Goal: Task Accomplishment & Management: Manage account settings

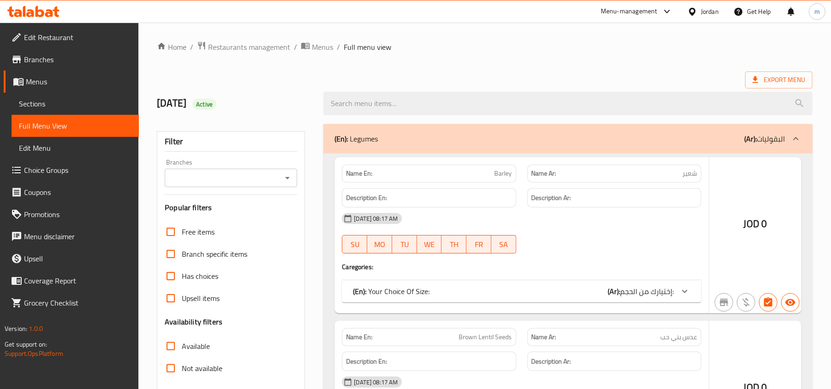
click at [41, 107] on div at bounding box center [415, 194] width 831 height 389
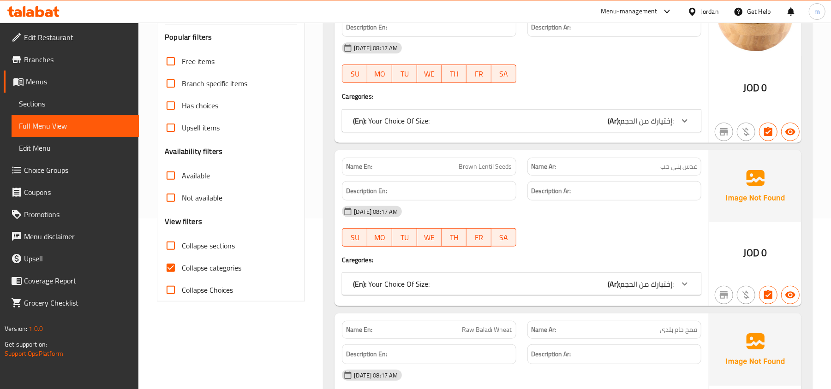
scroll to position [246, 0]
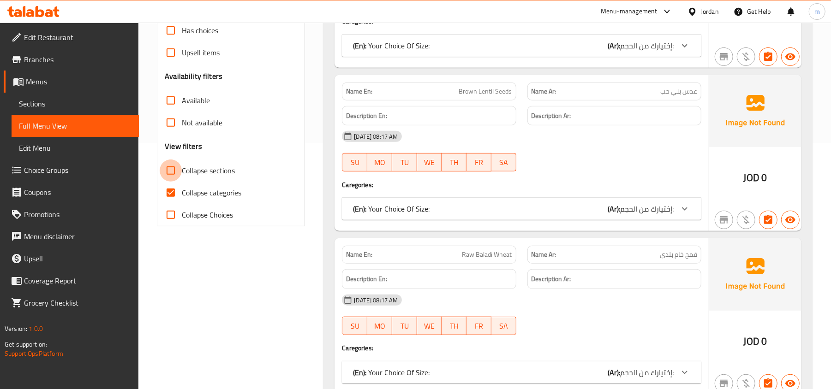
click at [170, 170] on input "Collapse sections" at bounding box center [171, 171] width 22 height 22
checkbox input "true"
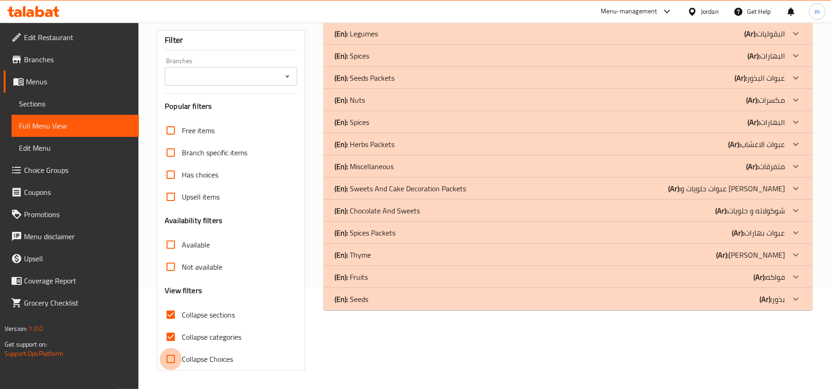
click at [167, 348] on input "Collapse Choices" at bounding box center [171, 359] width 22 height 22
checkbox input "true"
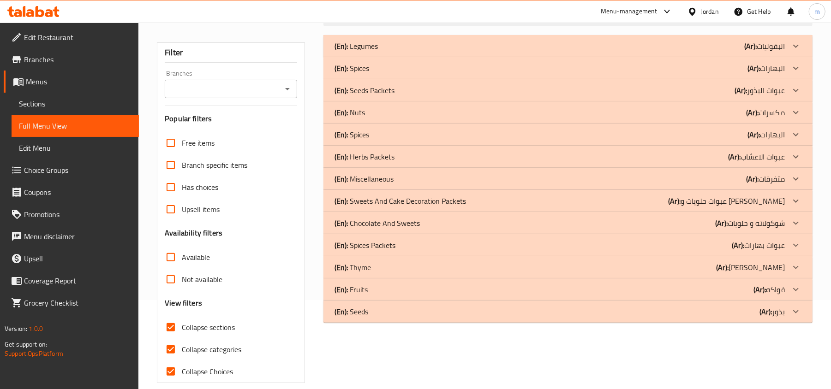
scroll to position [102, 0]
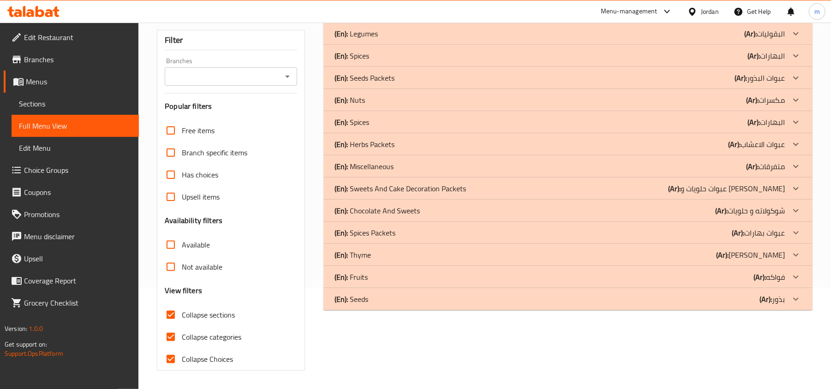
click at [358, 98] on p "(En): Nuts" at bounding box center [349, 100] width 30 height 11
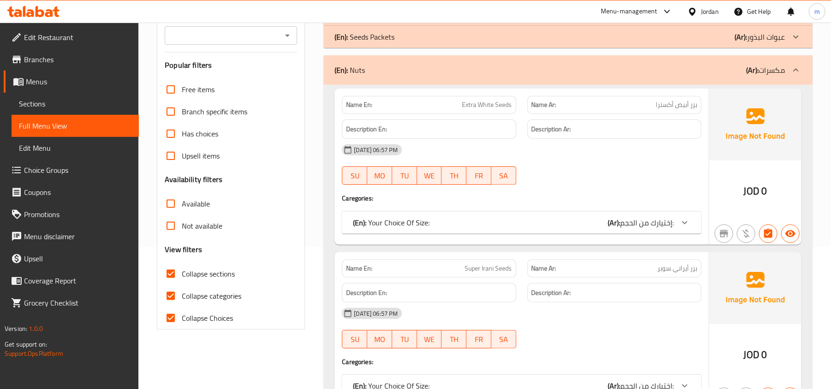
scroll to position [164, 0]
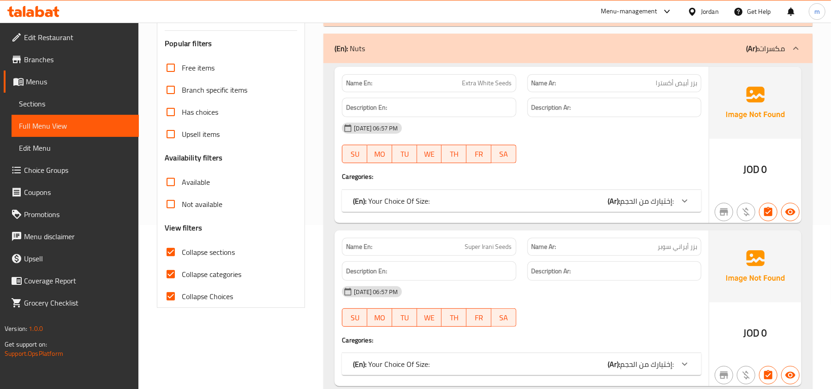
click at [688, 202] on icon at bounding box center [684, 201] width 11 height 11
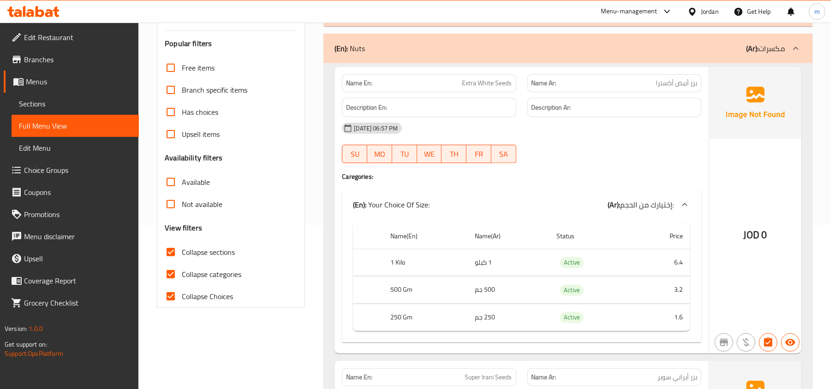
click at [216, 252] on span "Collapse sections" at bounding box center [208, 252] width 53 height 11
click at [182, 252] on input "Collapse sections" at bounding box center [171, 252] width 22 height 22
checkbox input "false"
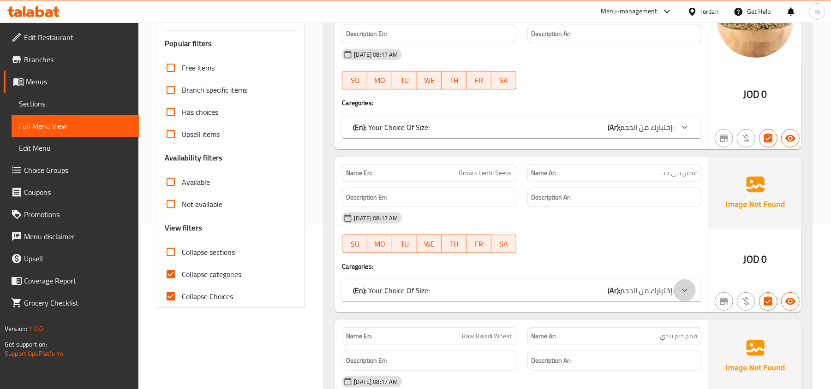
click at [689, 292] on icon at bounding box center [684, 290] width 11 height 11
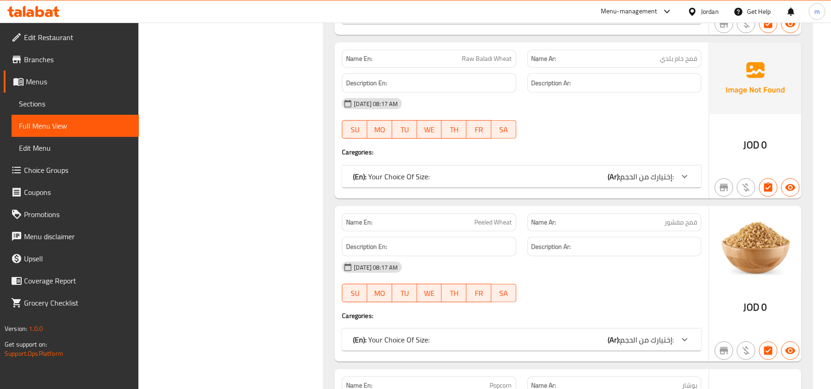
scroll to position [595, 0]
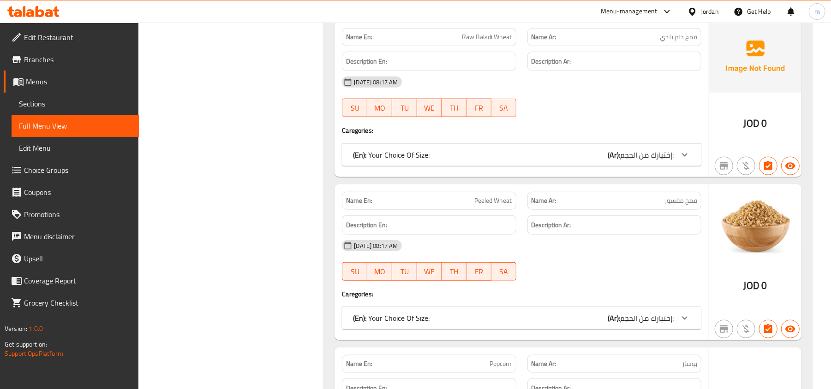
click at [654, 159] on span "إختيارك من الحجم:" at bounding box center [647, 155] width 54 height 14
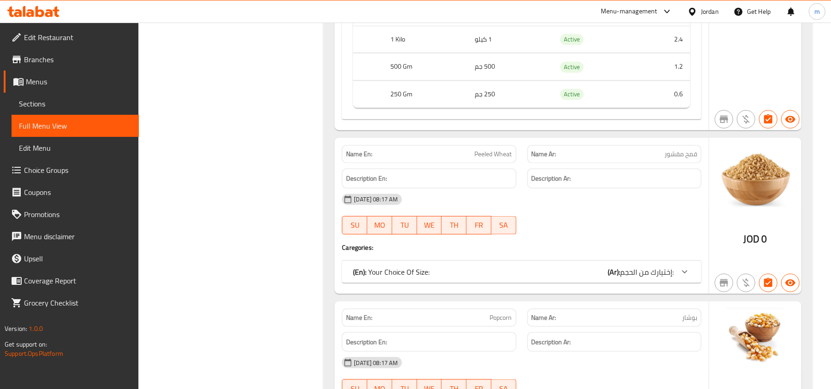
scroll to position [779, 0]
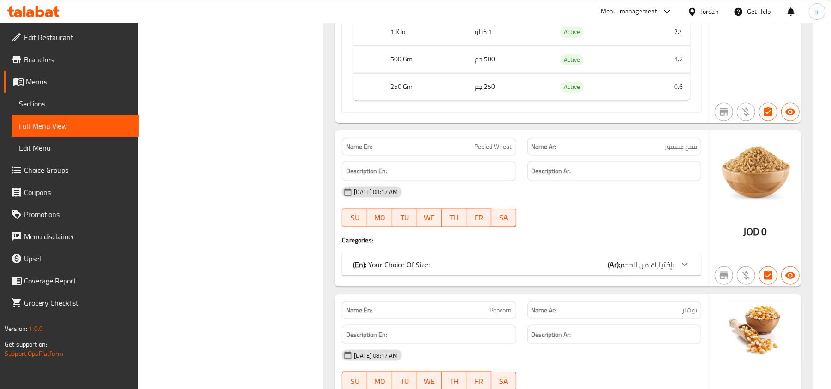
click at [646, 268] on span "إختيارك من الحجم:" at bounding box center [647, 265] width 54 height 14
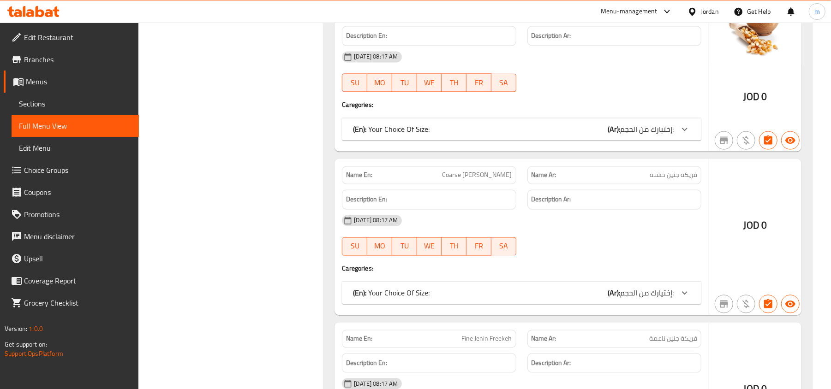
scroll to position [1209, 0]
click at [645, 299] on span "إختيارك من الحجم:" at bounding box center [647, 293] width 54 height 14
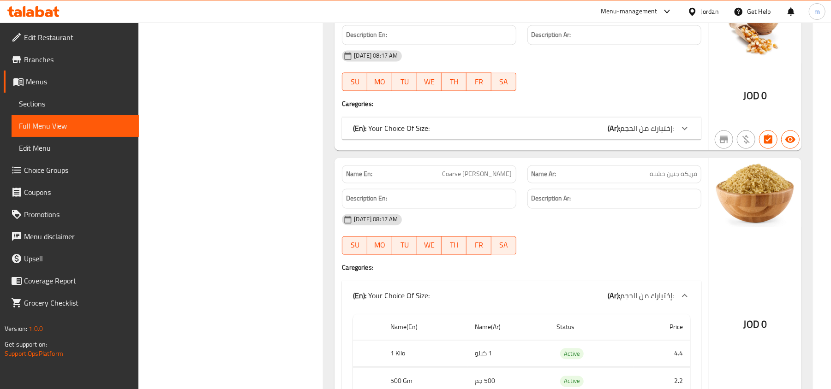
click at [627, 135] on span "إختيارك من الحجم:" at bounding box center [647, 129] width 54 height 14
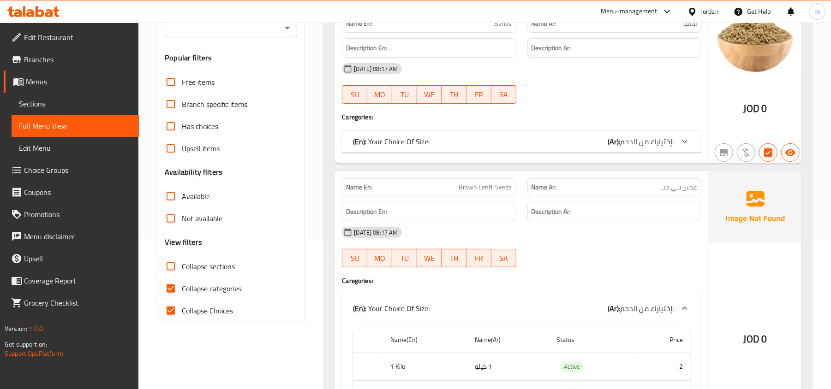
scroll to position [184, 0]
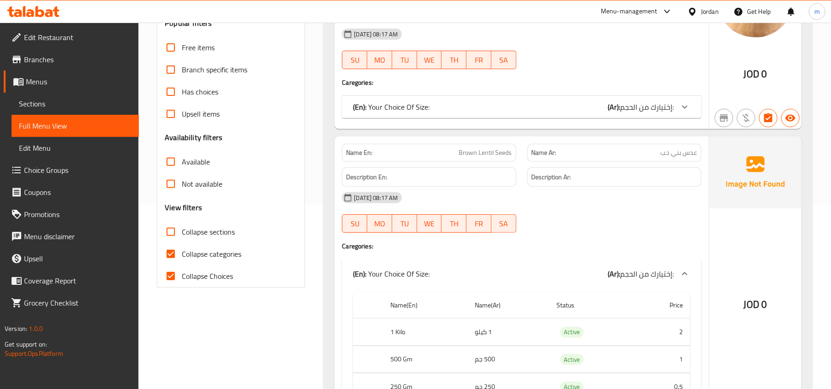
click at [34, 108] on span "Sections" at bounding box center [75, 103] width 113 height 11
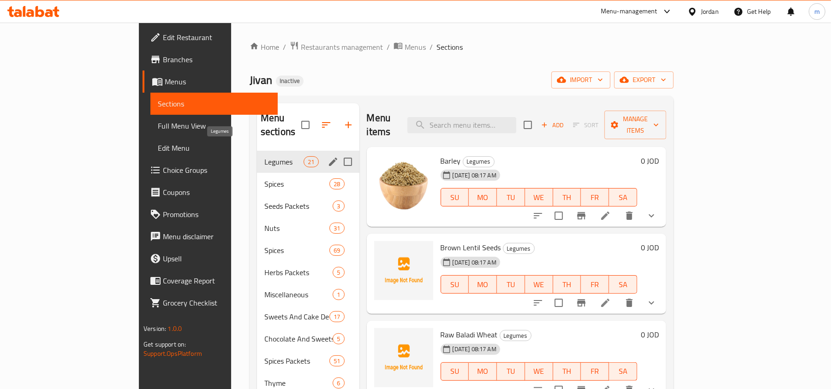
click at [264, 156] on span "Legumes" at bounding box center [283, 161] width 39 height 11
click at [264, 179] on span "Spices" at bounding box center [283, 184] width 39 height 11
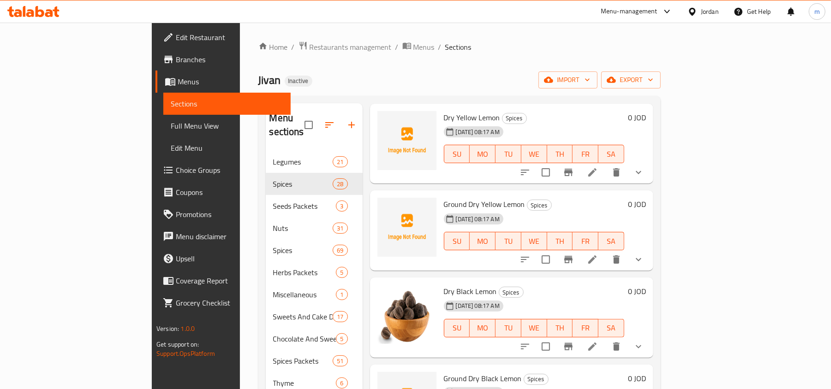
scroll to position [61, 0]
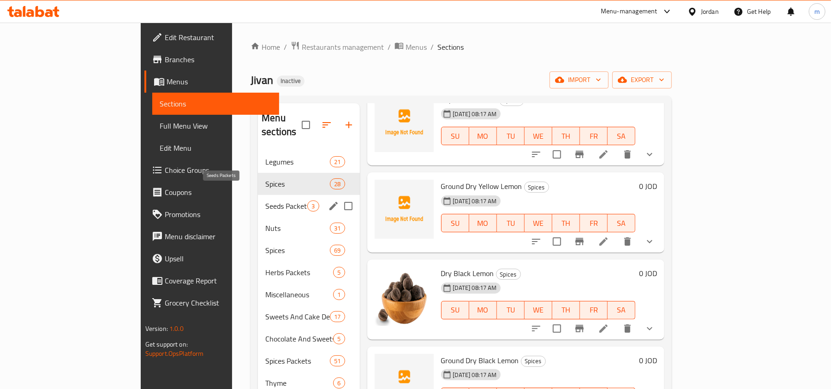
click at [265, 201] on span "Seeds Packets" at bounding box center [286, 206] width 42 height 11
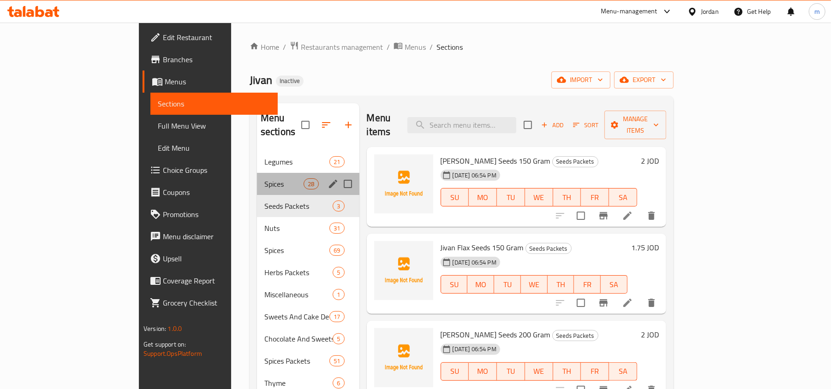
click at [257, 178] on div "Spices 28" at bounding box center [308, 184] width 102 height 22
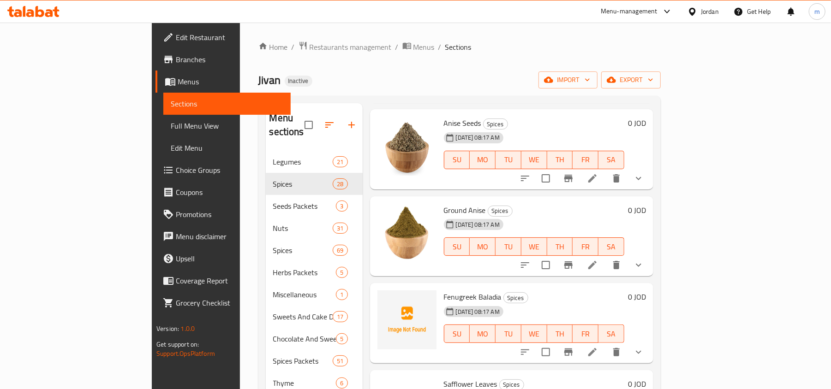
scroll to position [676, 0]
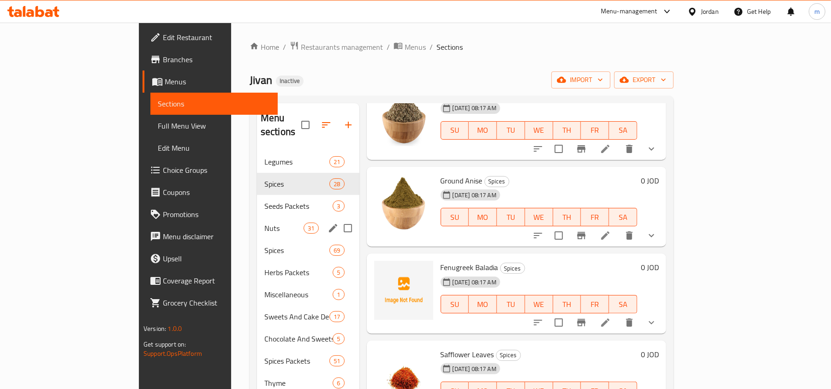
click at [257, 221] on div "Nuts 31" at bounding box center [308, 228] width 102 height 22
